Goal: Obtain resource: Download file/media

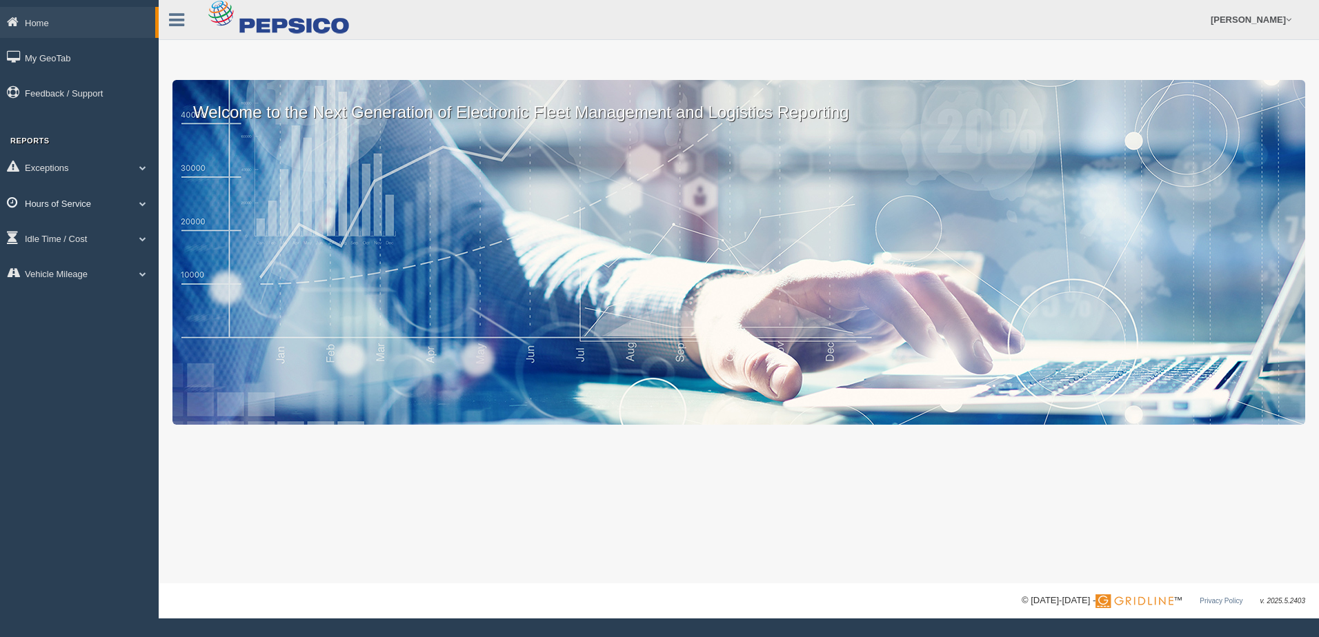
click at [43, 202] on link "Hours of Service" at bounding box center [79, 203] width 159 height 31
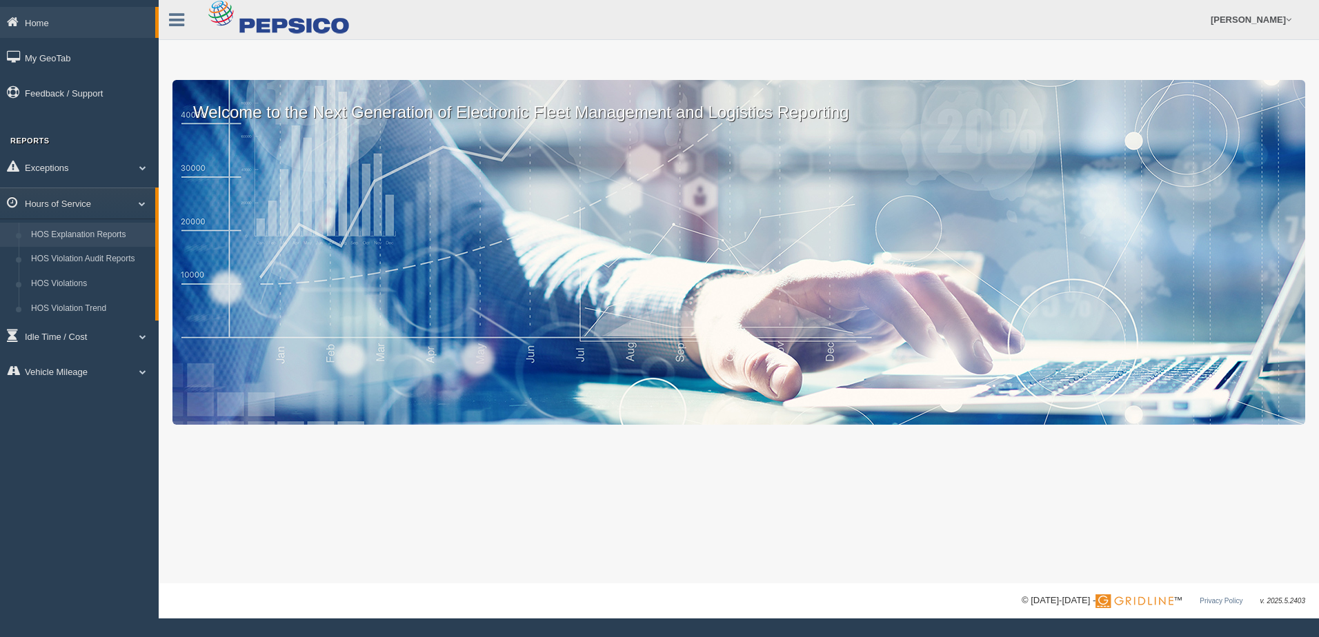
click at [51, 236] on link "HOS Explanation Reports" at bounding box center [90, 235] width 130 height 25
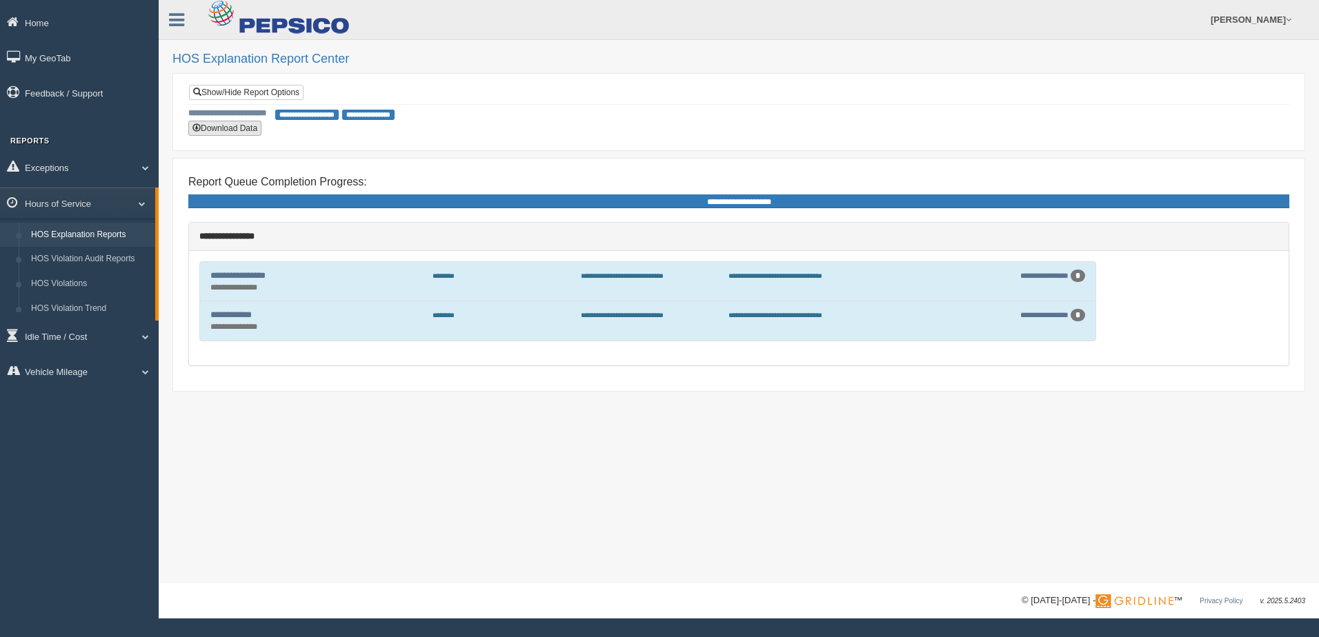
click at [230, 126] on button "Download Data" at bounding box center [224, 128] width 73 height 15
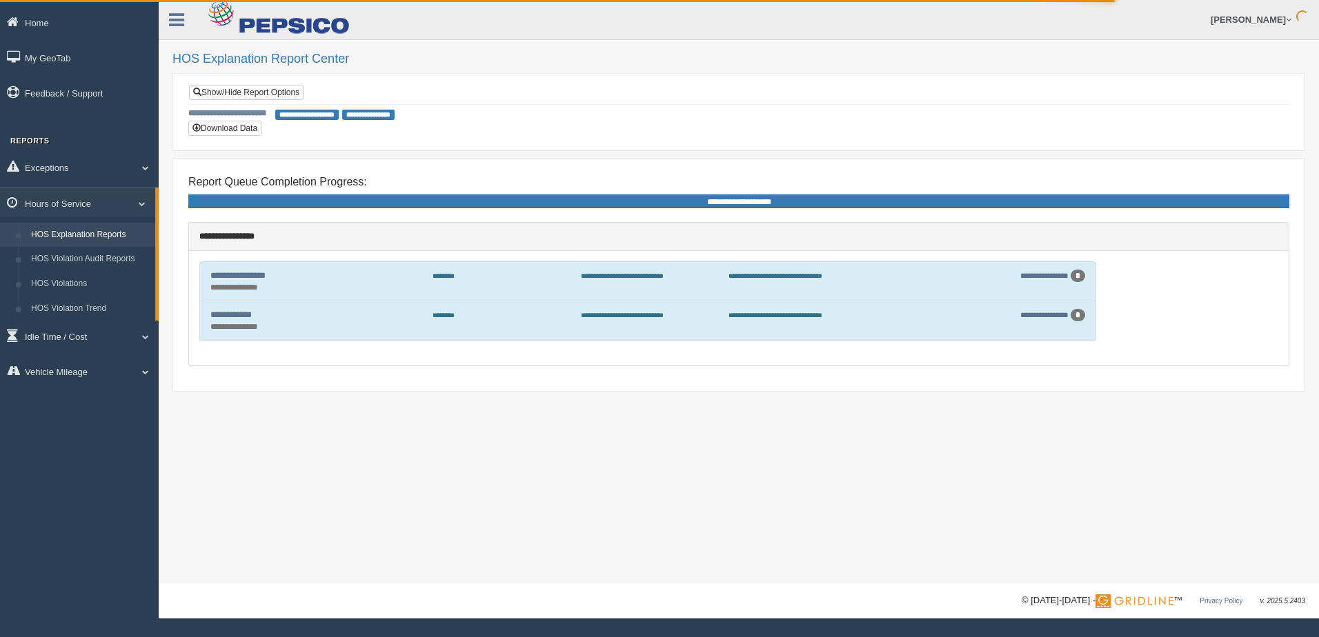
click at [93, 233] on link "HOS Explanation Reports" at bounding box center [90, 235] width 130 height 25
